Goal: Navigation & Orientation: Find specific page/section

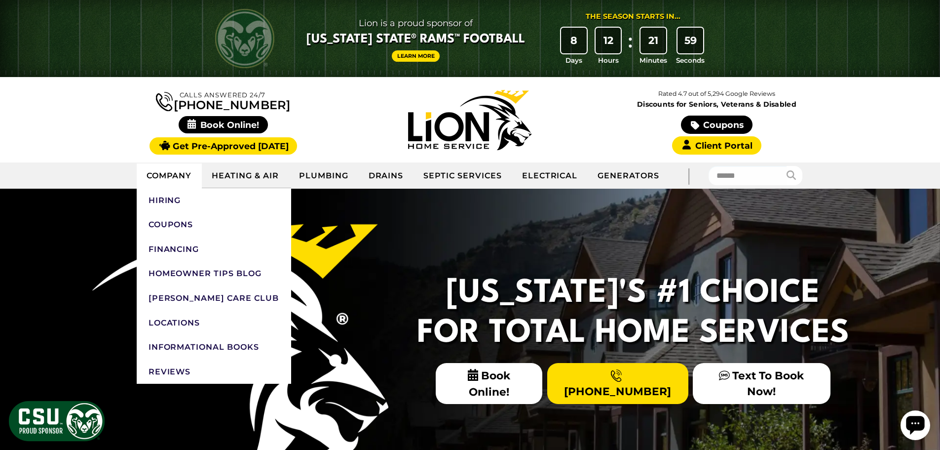
drag, startPoint x: 165, startPoint y: 180, endPoint x: 172, endPoint y: 180, distance: 6.9
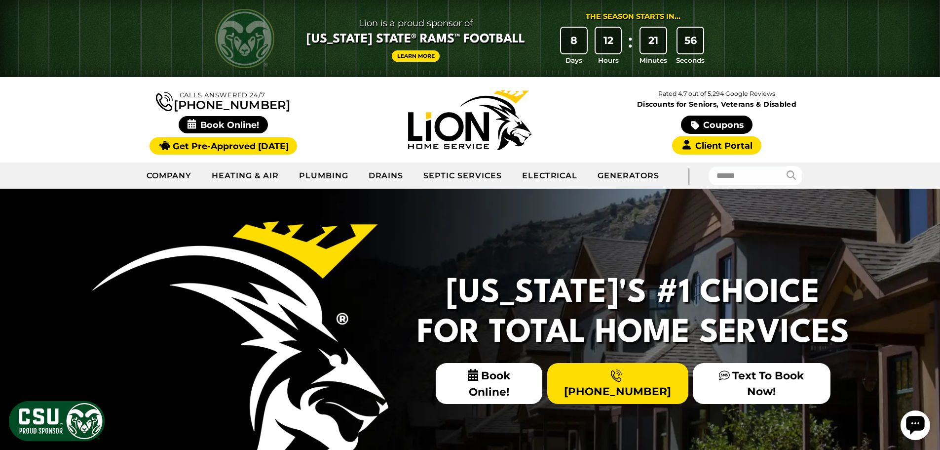
drag, startPoint x: 172, startPoint y: 180, endPoint x: 334, endPoint y: 116, distance: 174.4
click at [334, 116] on div "Calls Answered 24/7 (970) 317-2040" at bounding box center [223, 120] width 247 height 66
click at [463, 124] on img at bounding box center [469, 120] width 123 height 60
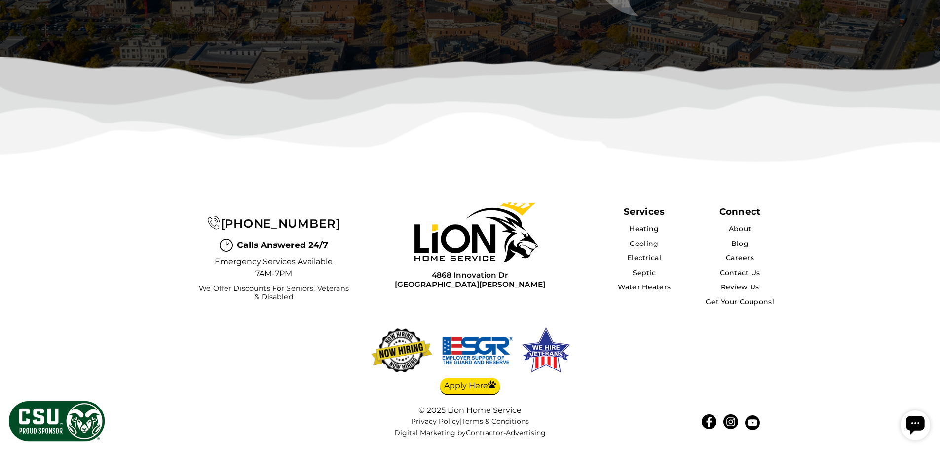
scroll to position [3218, 0]
click at [743, 230] on link "About" at bounding box center [740, 228] width 23 height 9
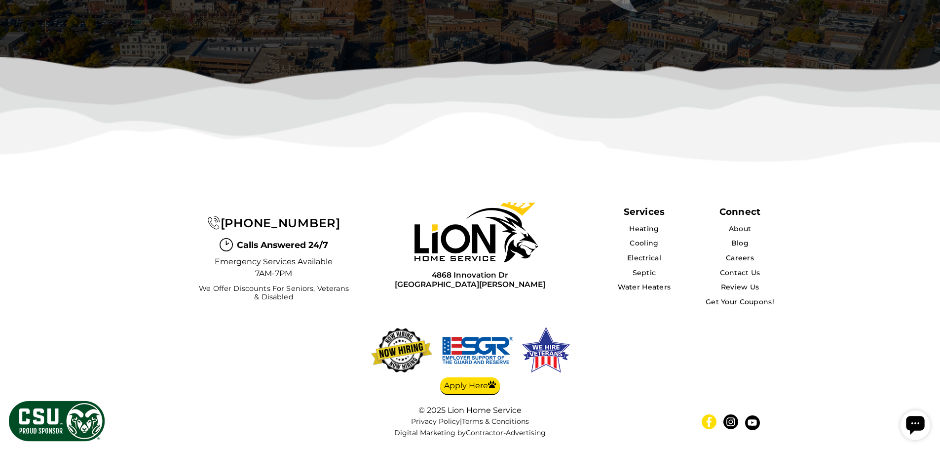
click at [706, 417] on icon at bounding box center [709, 422] width 10 height 10
